Goal: Information Seeking & Learning: Learn about a topic

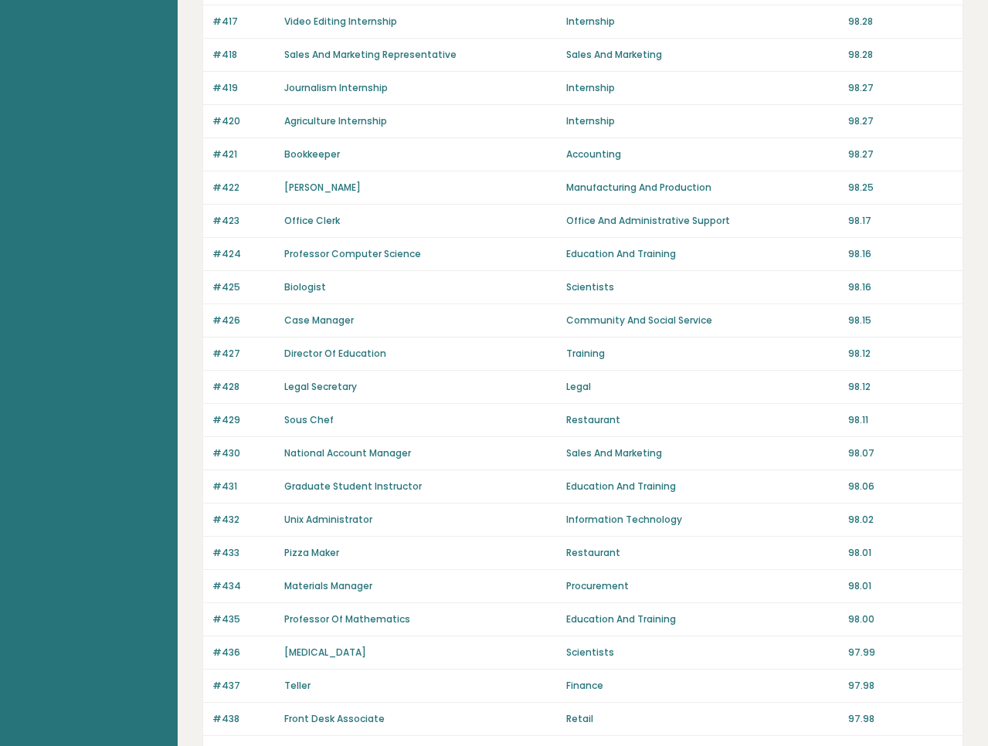
scroll to position [907, 0]
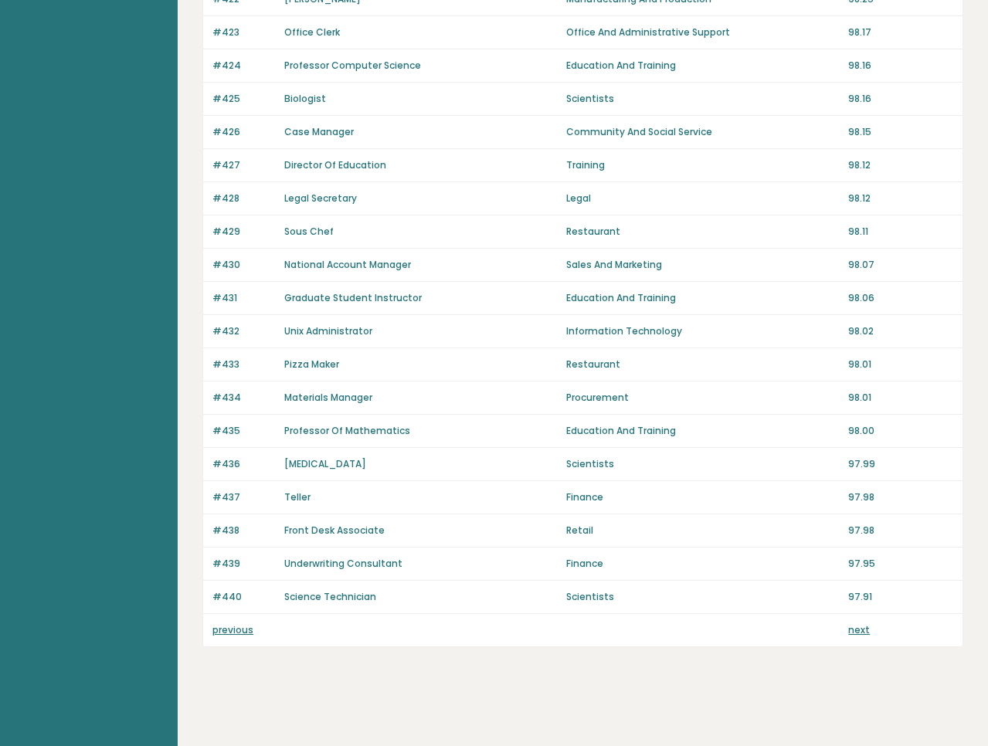
click at [241, 627] on link "previous" at bounding box center [232, 629] width 41 height 13
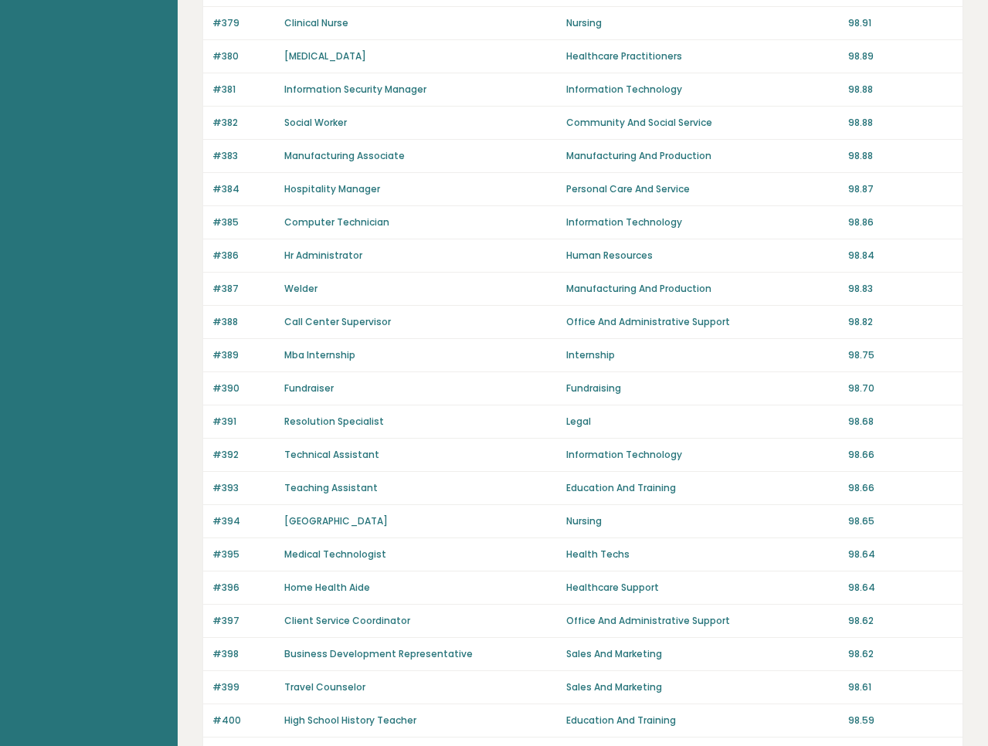
scroll to position [907, 0]
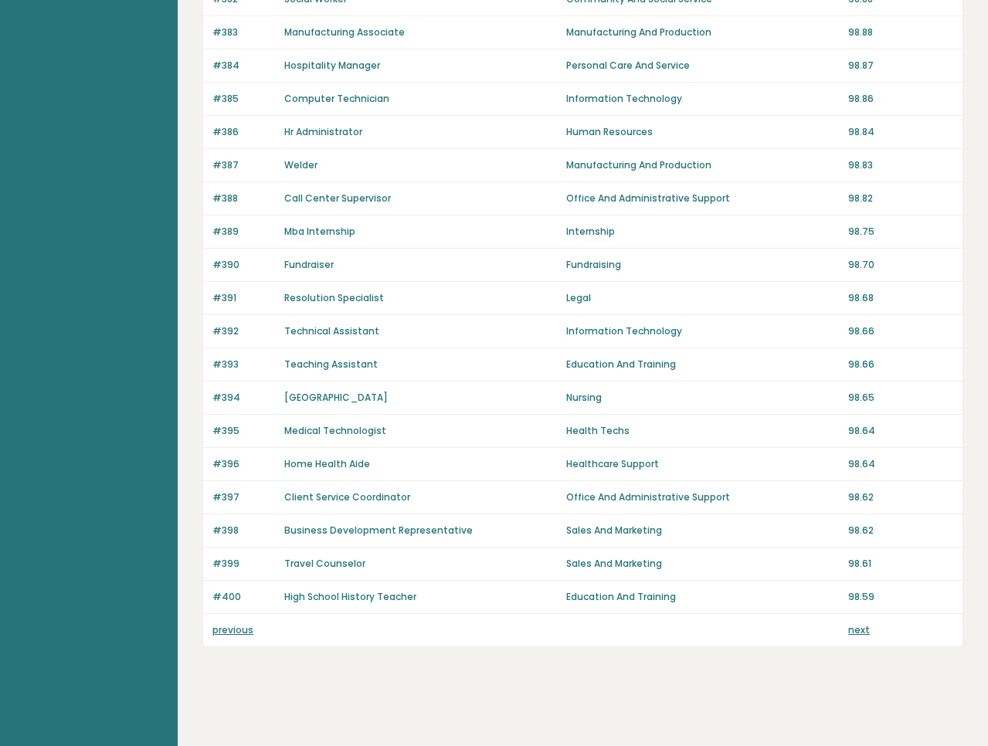
click at [229, 630] on link "previous" at bounding box center [232, 629] width 41 height 13
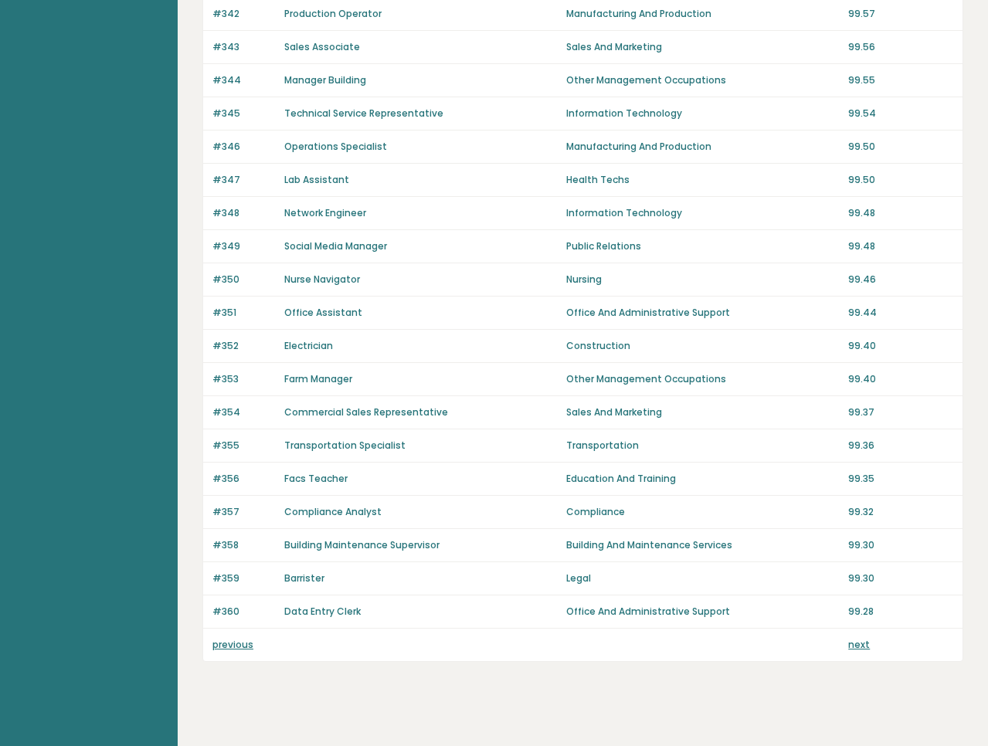
scroll to position [907, 0]
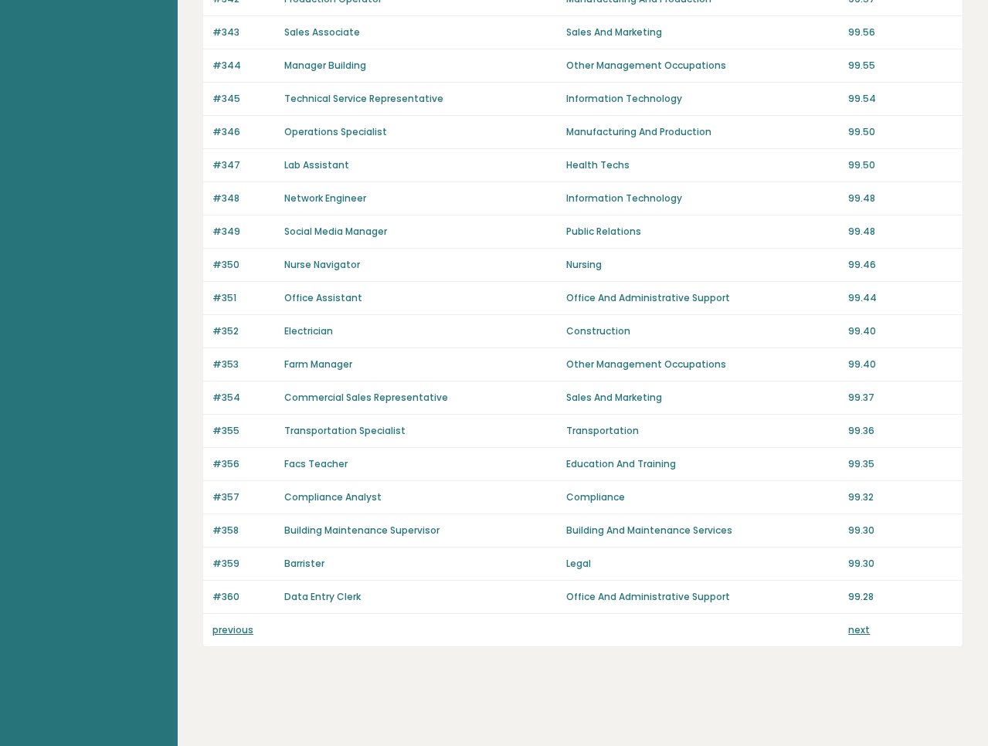
click at [232, 629] on link "previous" at bounding box center [232, 629] width 41 height 13
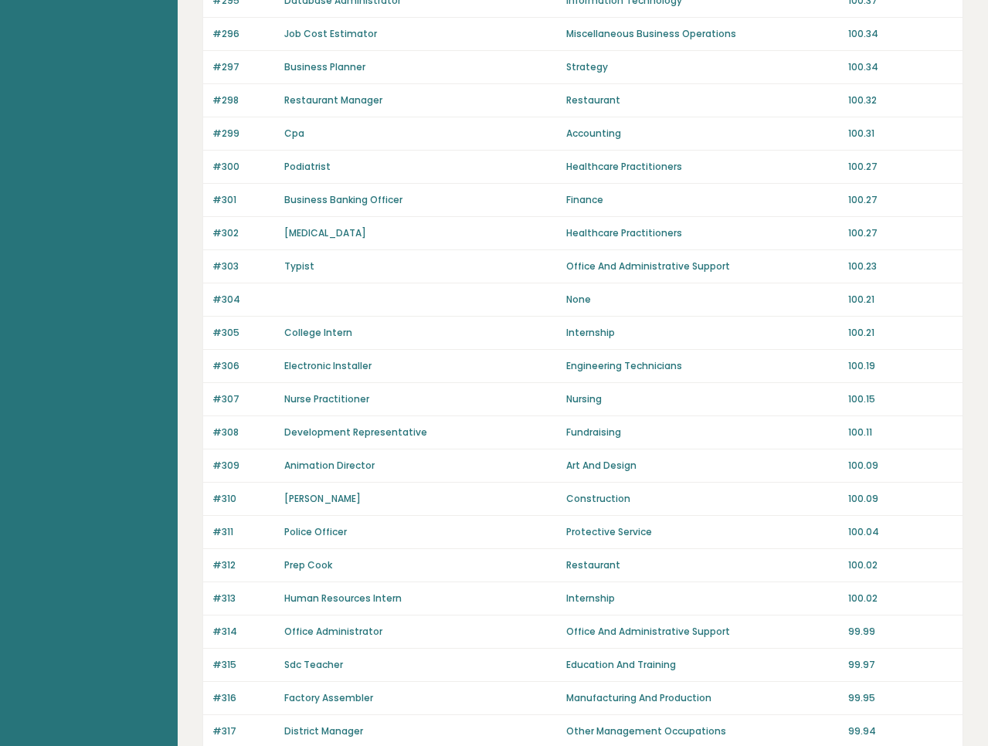
scroll to position [907, 0]
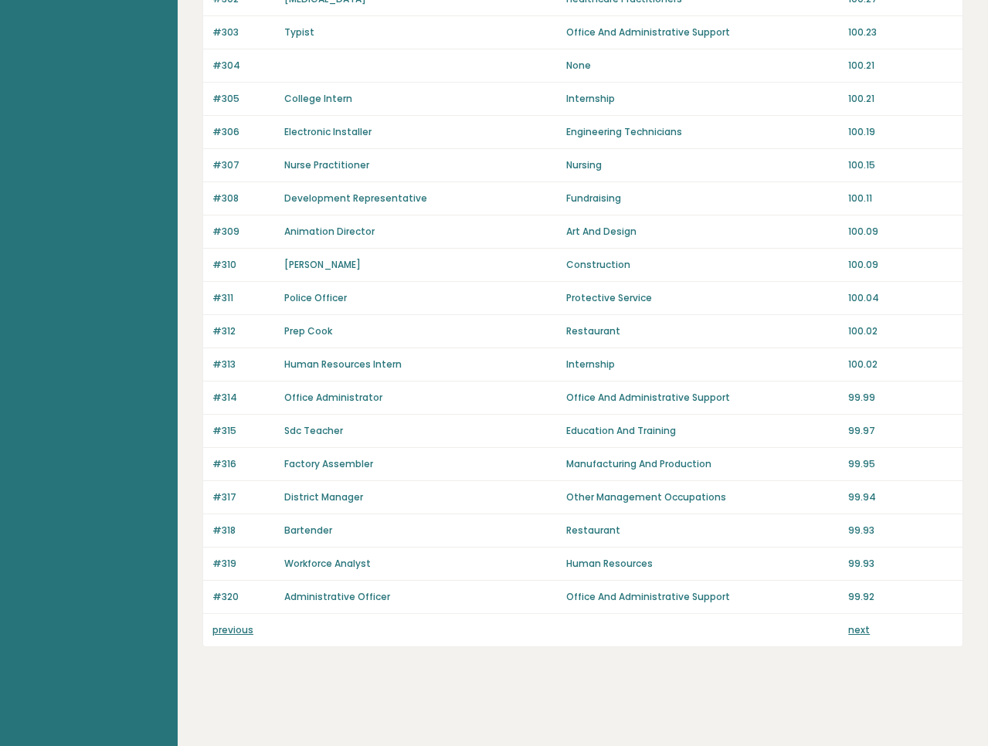
click at [234, 630] on link "previous" at bounding box center [232, 629] width 41 height 13
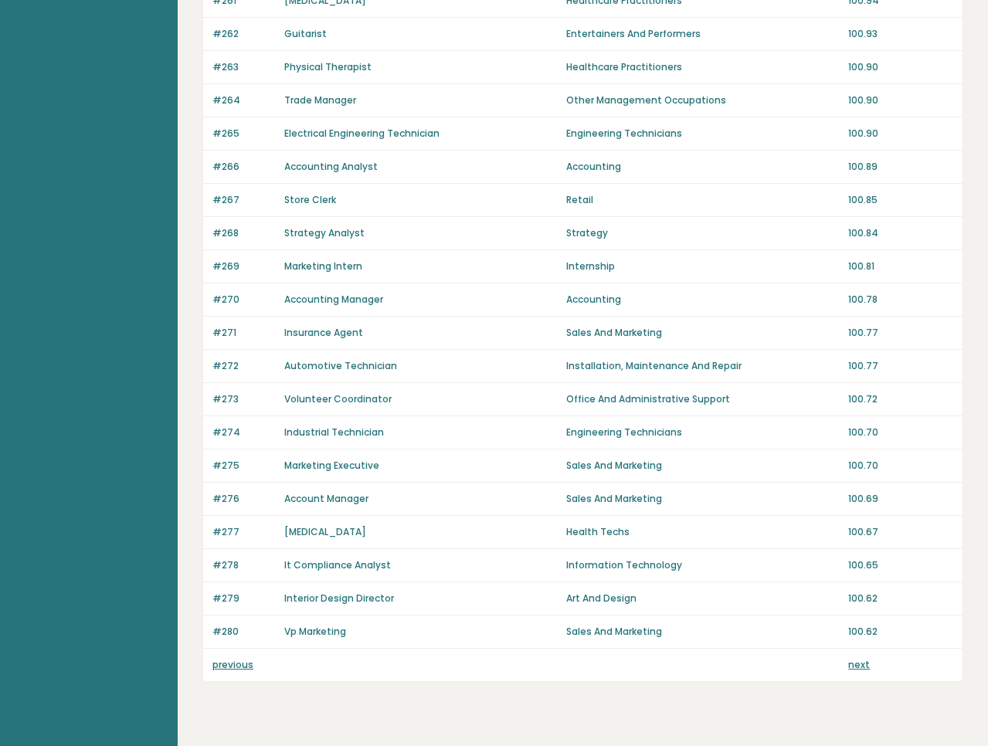
scroll to position [907, 0]
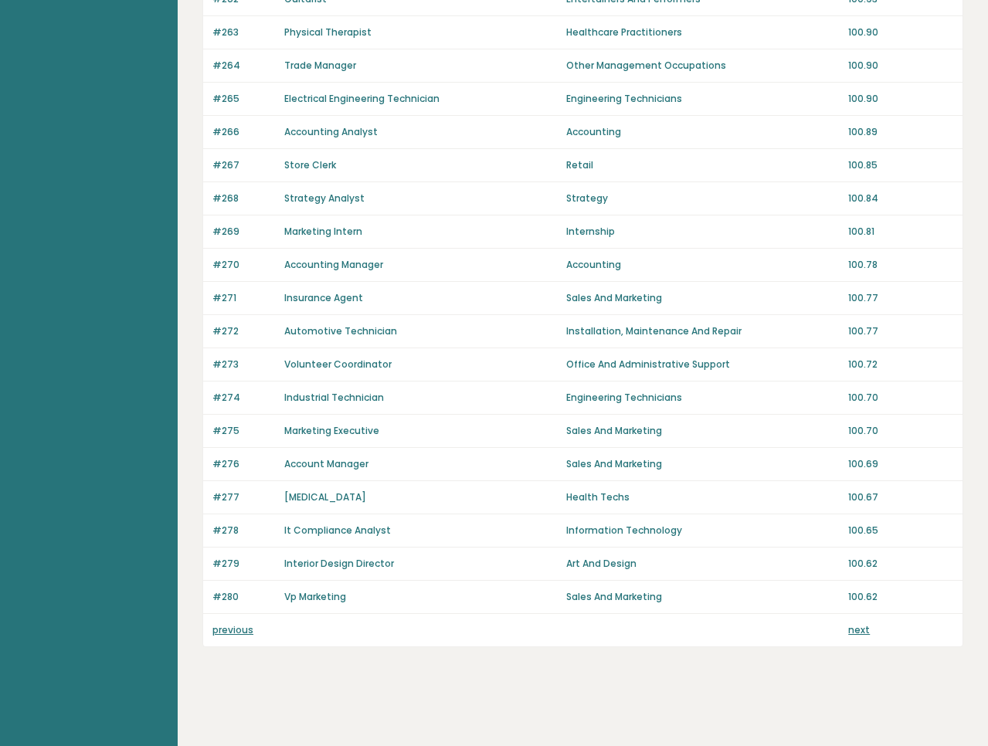
click at [234, 630] on link "previous" at bounding box center [232, 629] width 41 height 13
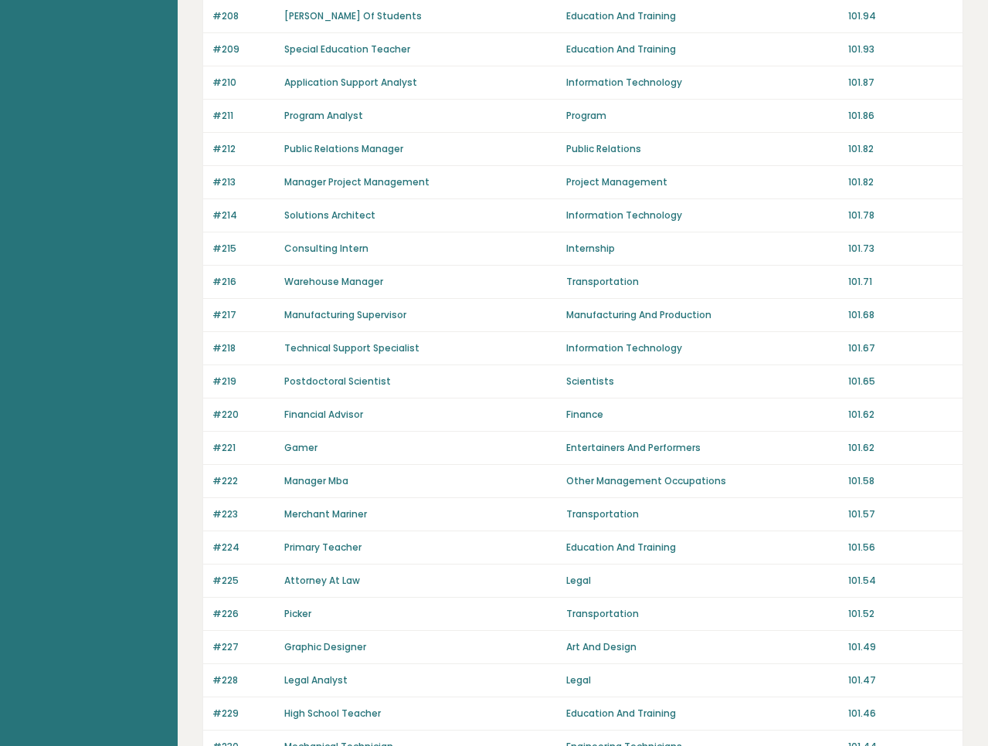
scroll to position [907, 0]
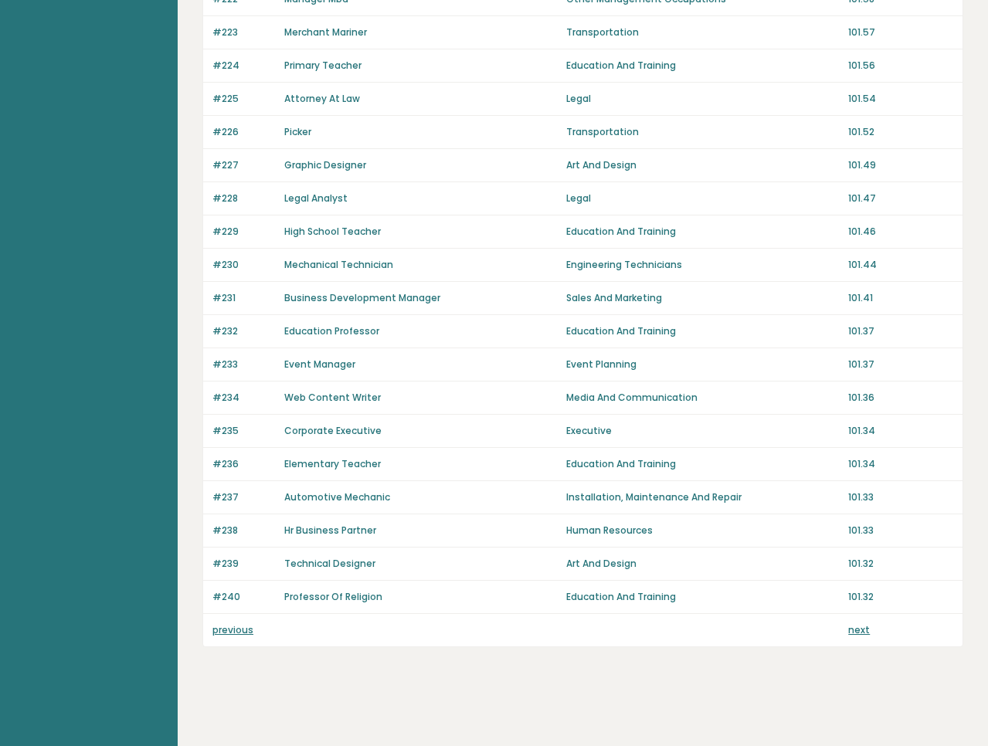
click at [234, 629] on link "previous" at bounding box center [232, 629] width 41 height 13
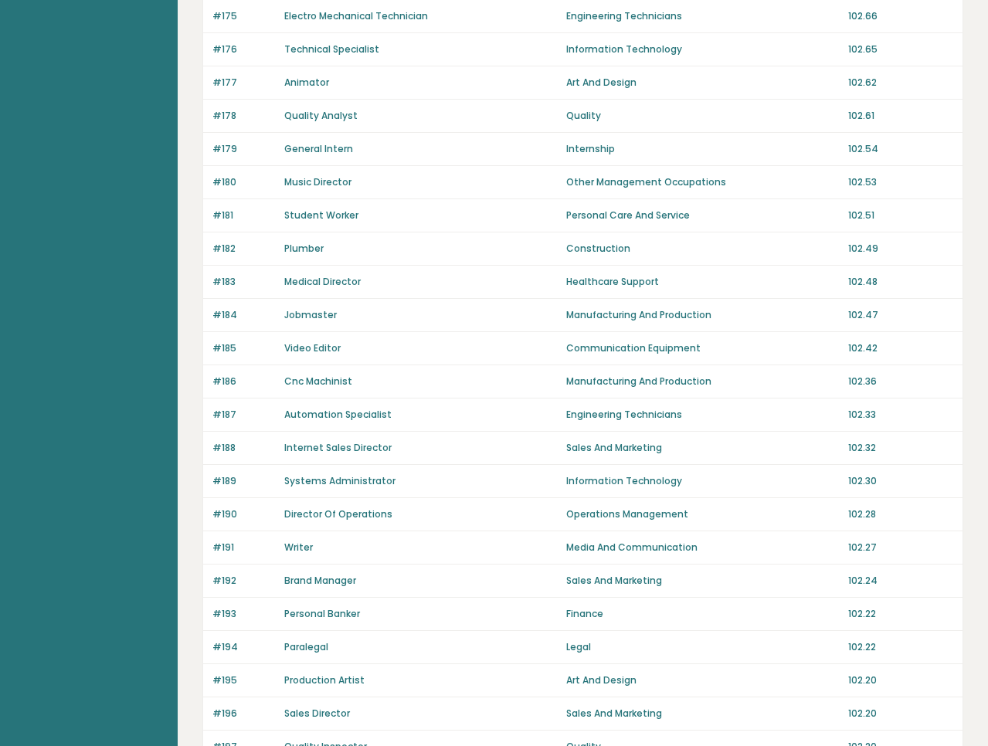
scroll to position [907, 0]
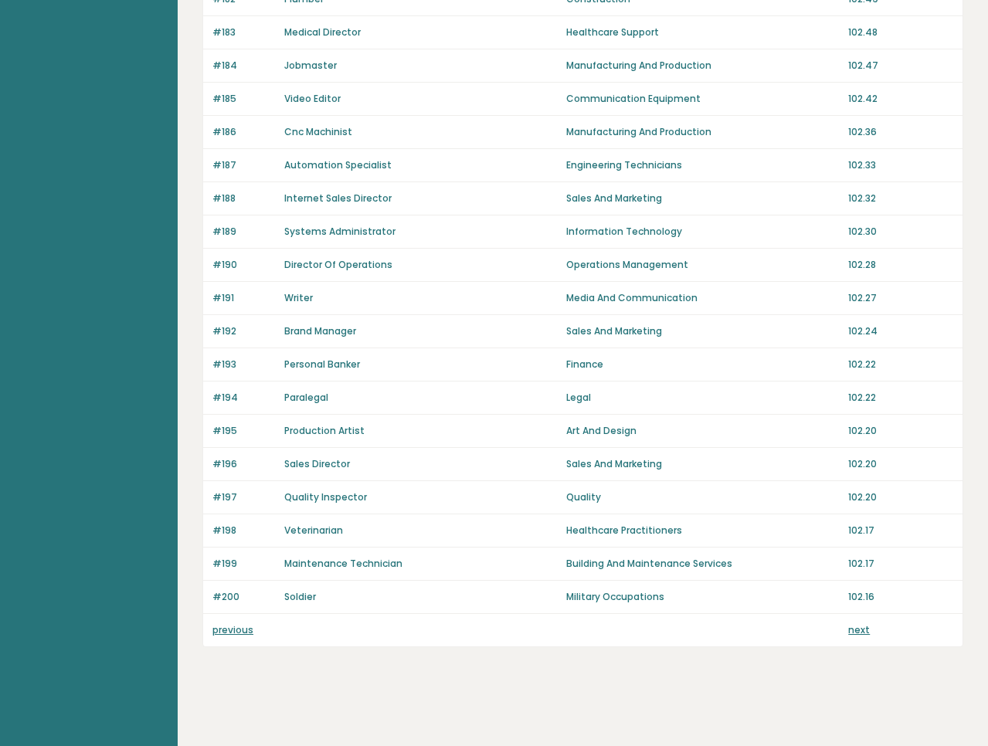
click at [234, 629] on link "previous" at bounding box center [232, 629] width 41 height 13
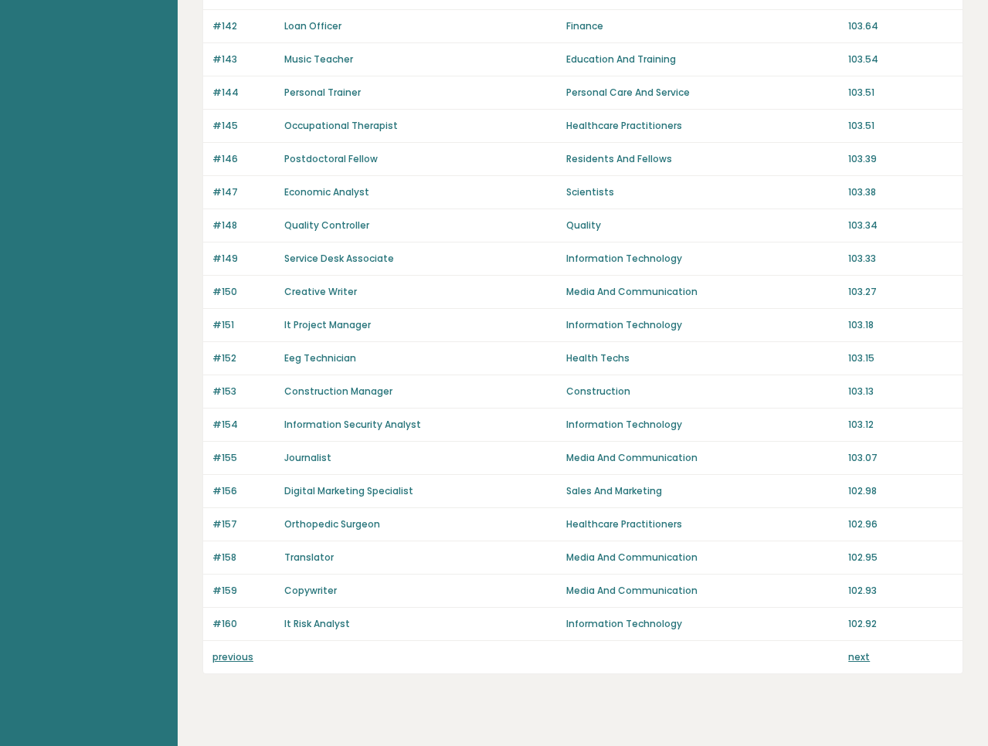
scroll to position [907, 0]
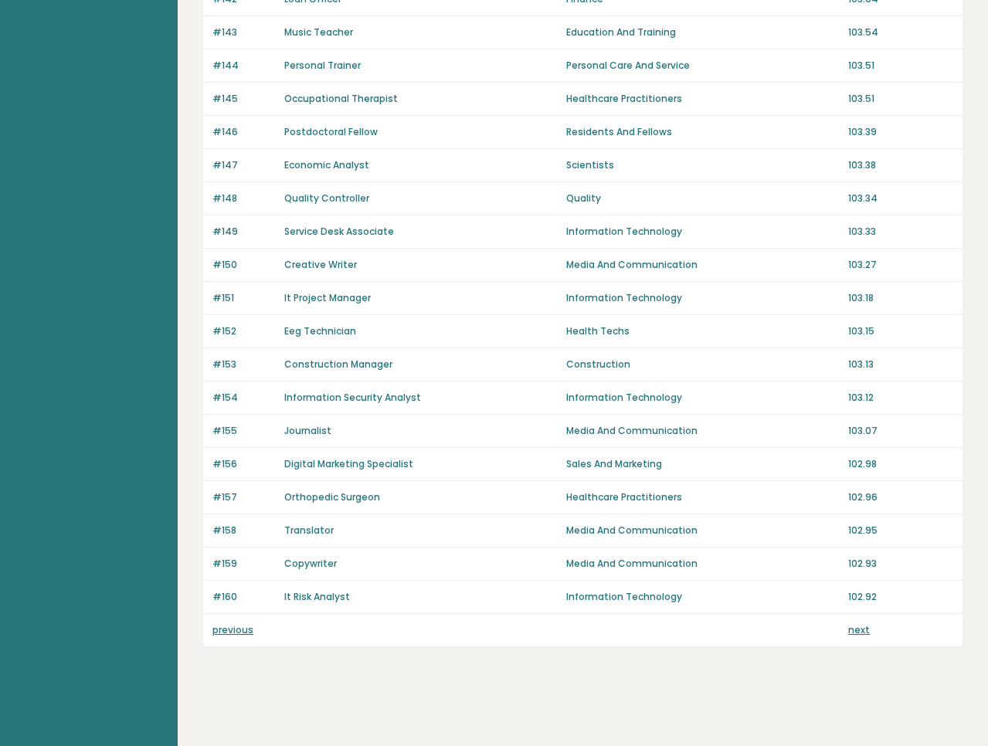
click at [234, 629] on link "previous" at bounding box center [232, 629] width 41 height 13
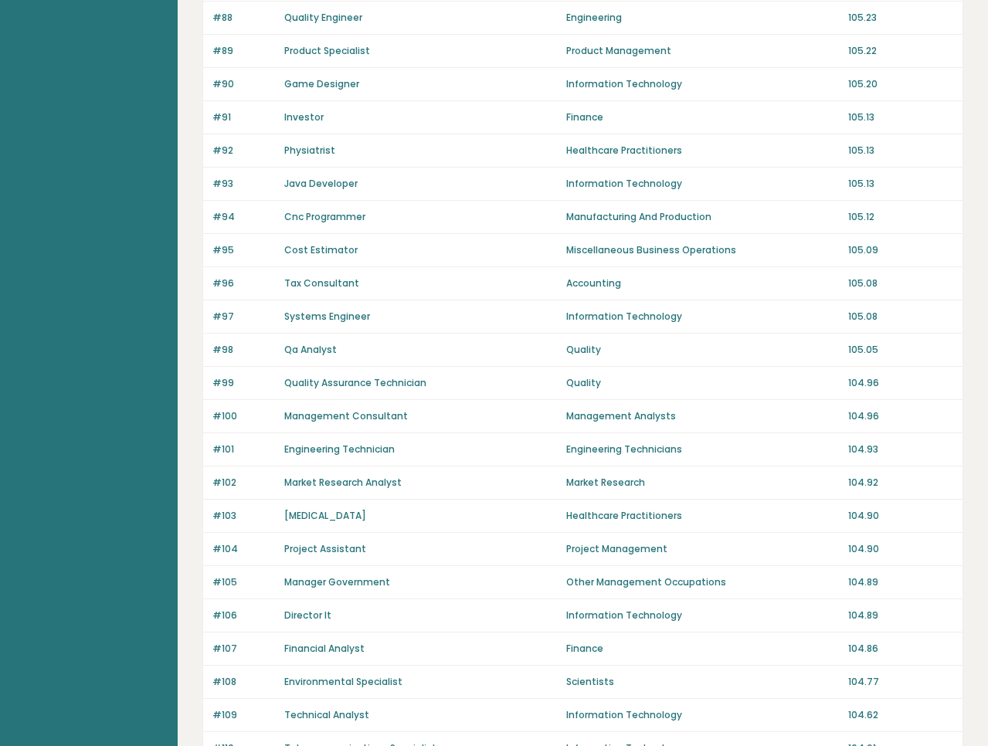
scroll to position [907, 0]
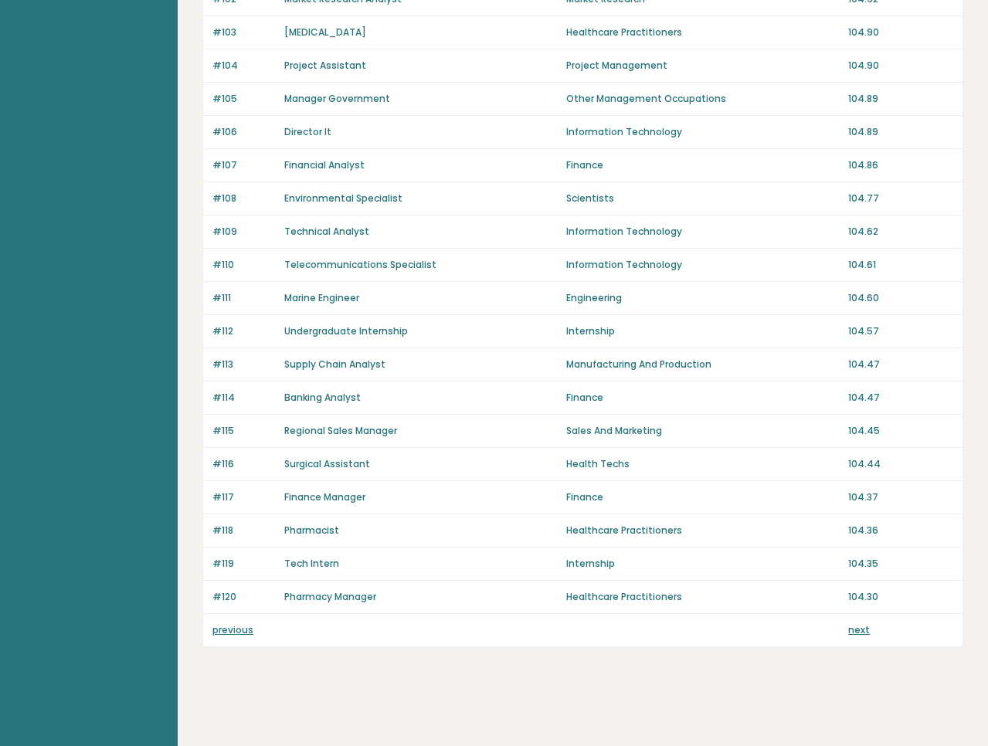
click at [234, 629] on link "previous" at bounding box center [232, 629] width 41 height 13
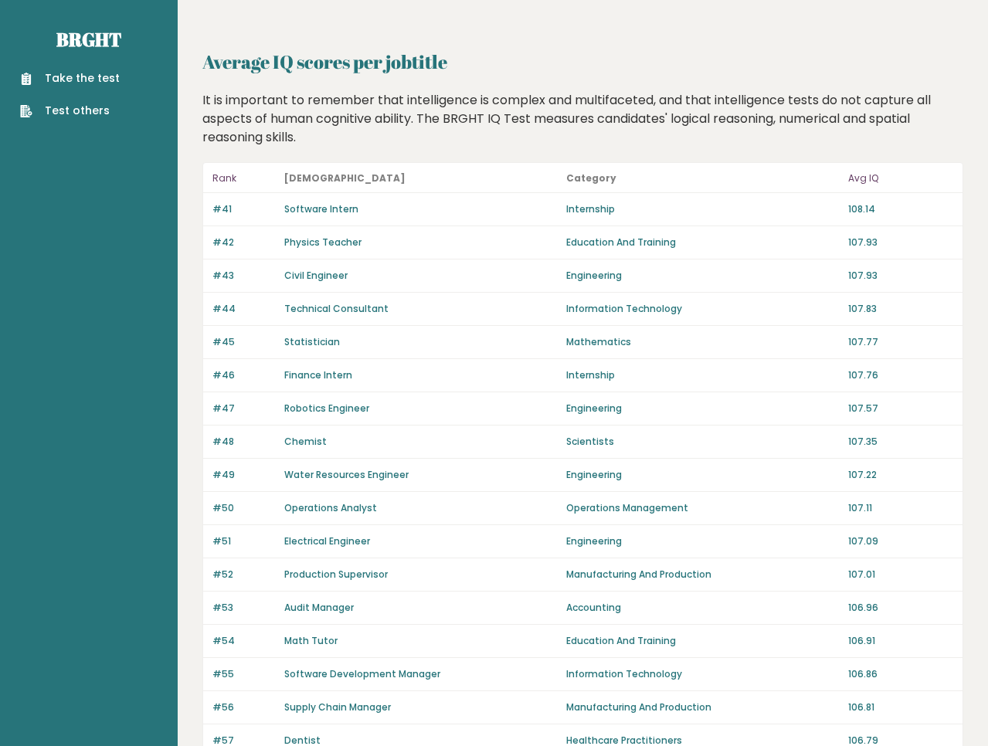
scroll to position [907, 0]
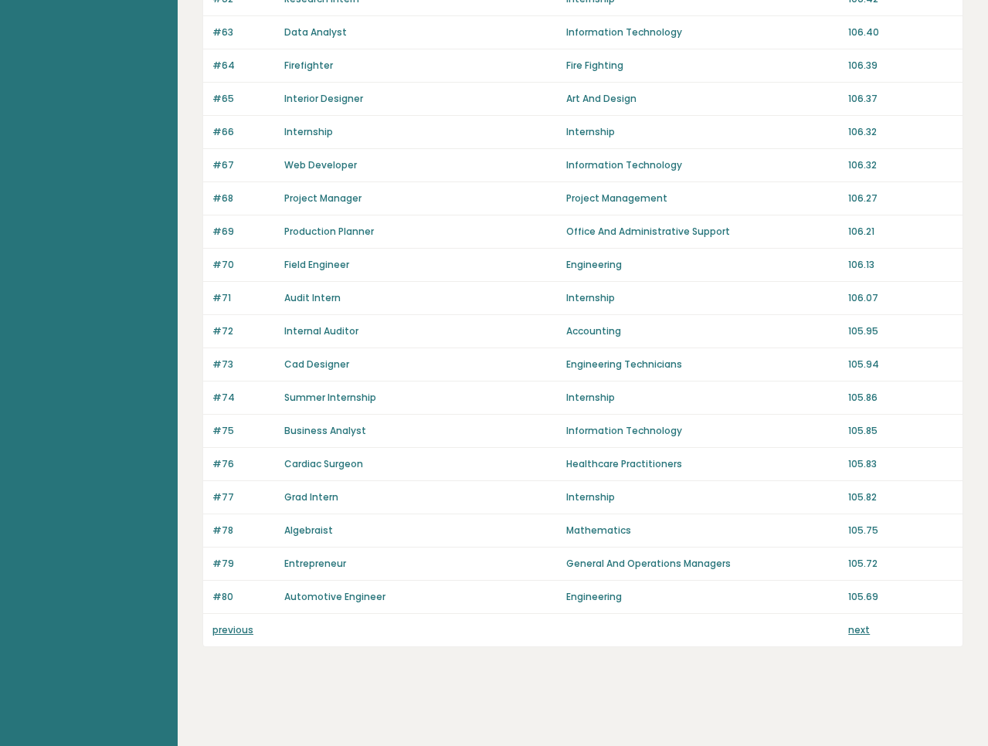
click at [234, 629] on link "previous" at bounding box center [232, 629] width 41 height 13
